Goal: Information Seeking & Learning: Find specific fact

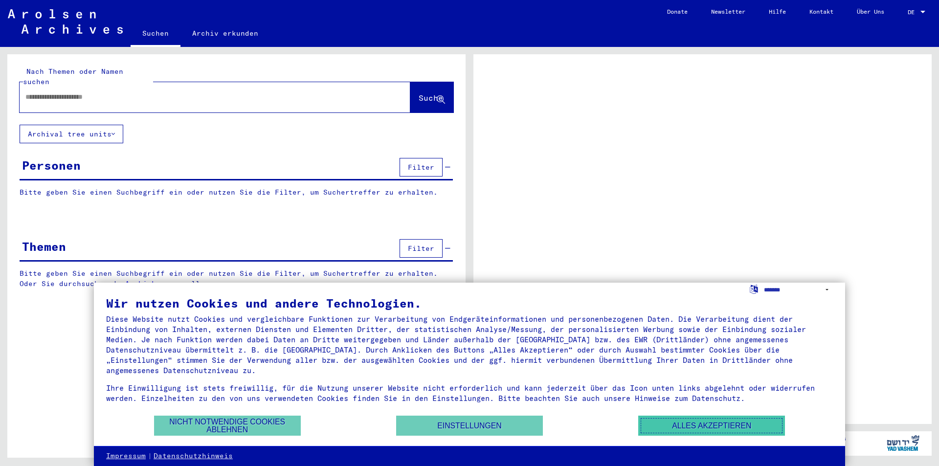
drag, startPoint x: 724, startPoint y: 431, endPoint x: 539, endPoint y: 328, distance: 212.9
click at [724, 431] on button "Alles akzeptieren" at bounding box center [711, 426] width 147 height 20
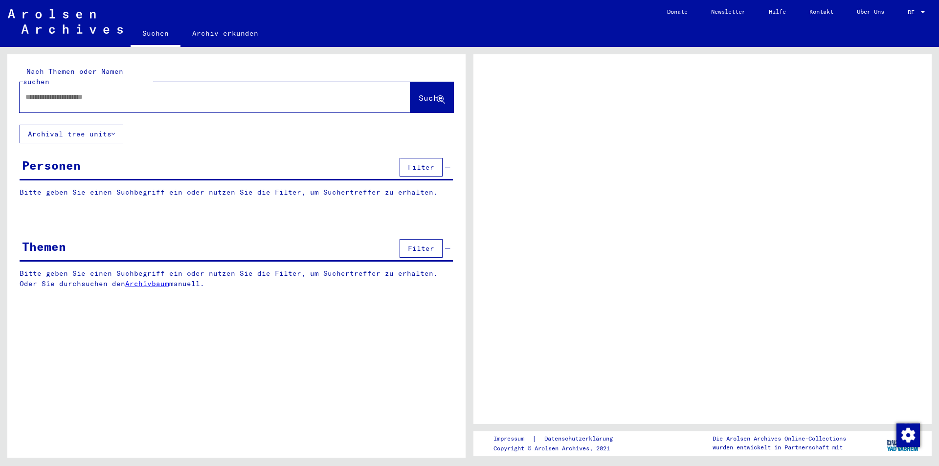
click at [144, 92] on input "text" at bounding box center [206, 97] width 362 height 10
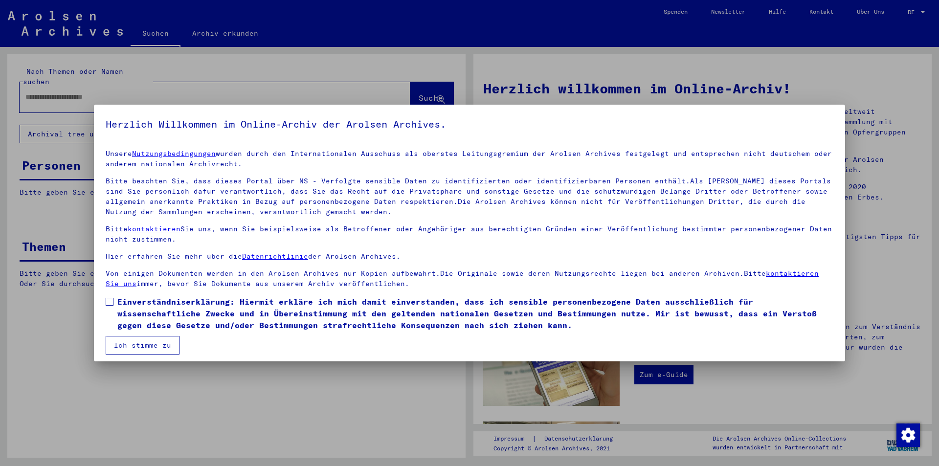
scroll to position [5, 0]
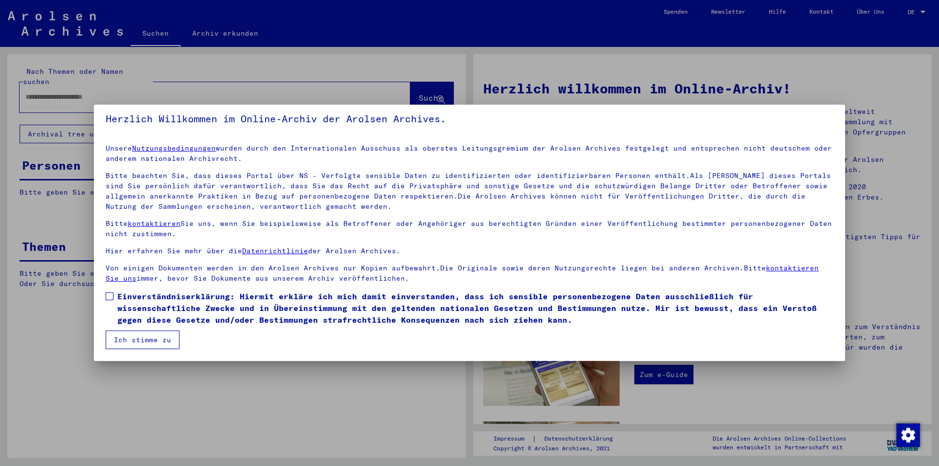
click at [110, 295] on span at bounding box center [110, 297] width 8 height 8
click at [154, 338] on button "Ich stimme zu" at bounding box center [143, 340] width 74 height 19
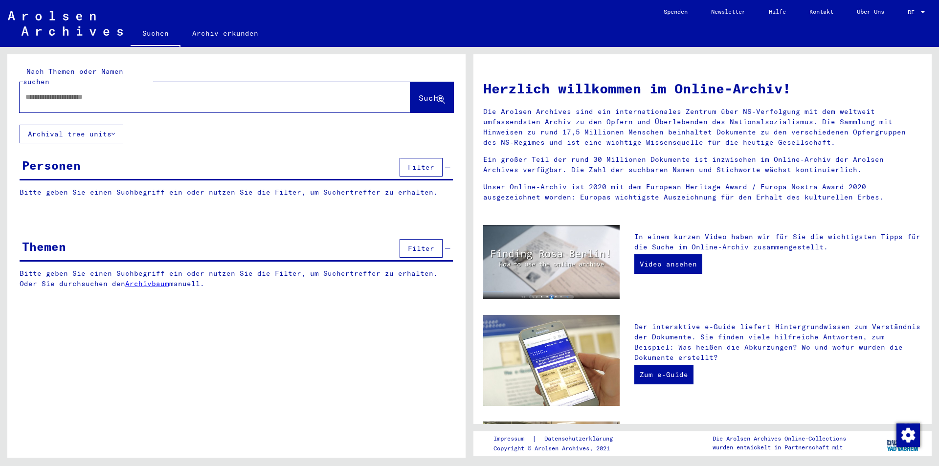
click at [40, 92] on input "text" at bounding box center [203, 97] width 356 height 10
type input "**********"
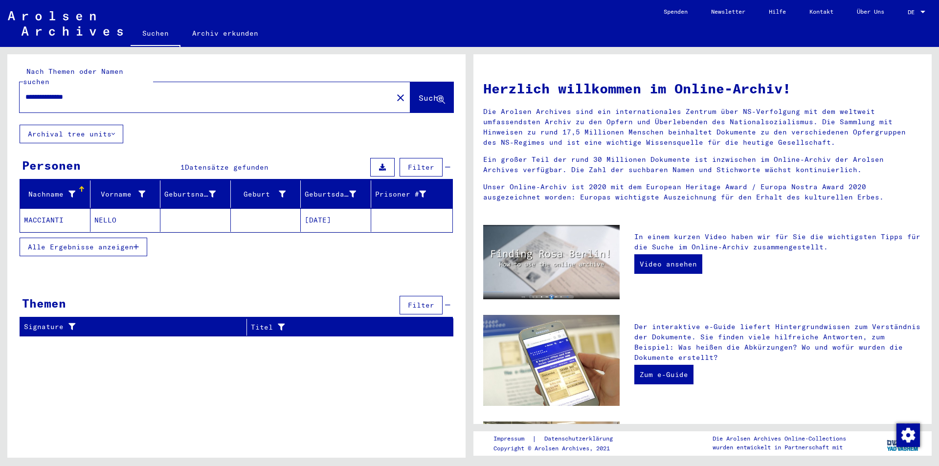
click at [109, 208] on mat-cell "NELLO" at bounding box center [126, 219] width 70 height 23
